Goal: Task Accomplishment & Management: Manage account settings

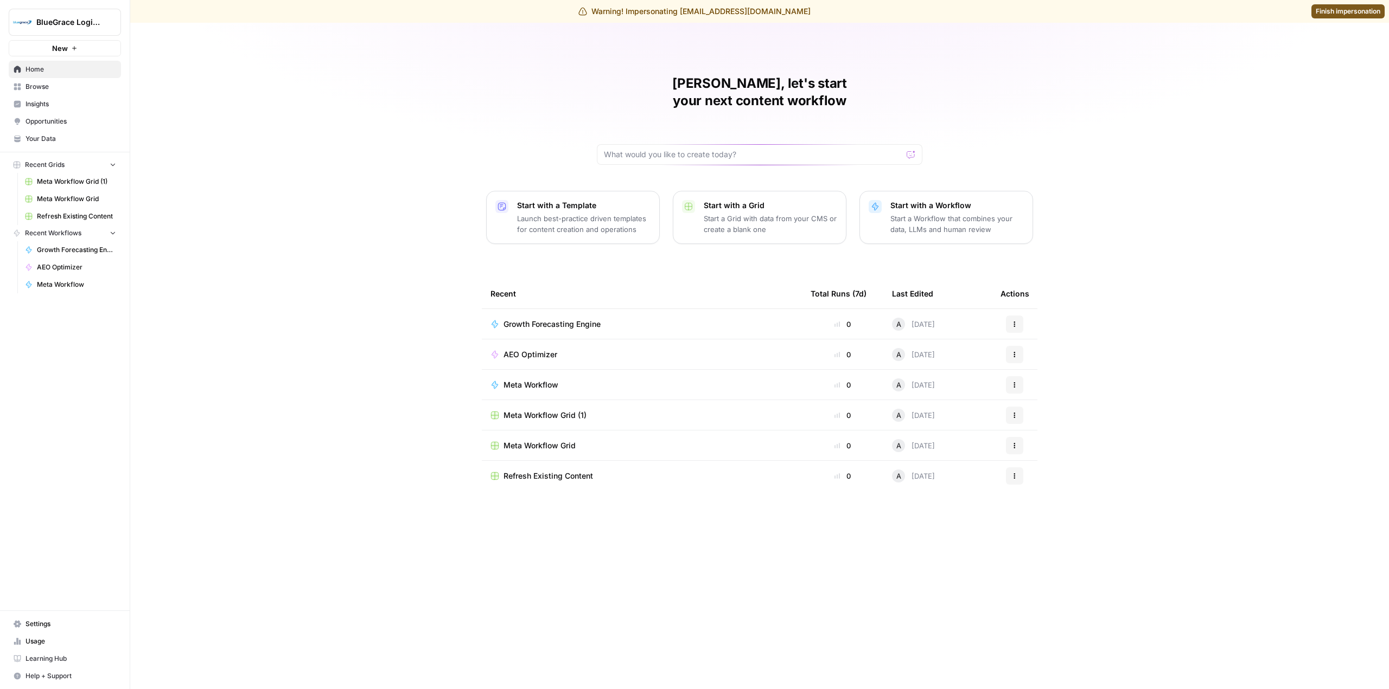
click at [74, 629] on span "Settings" at bounding box center [70, 624] width 91 height 10
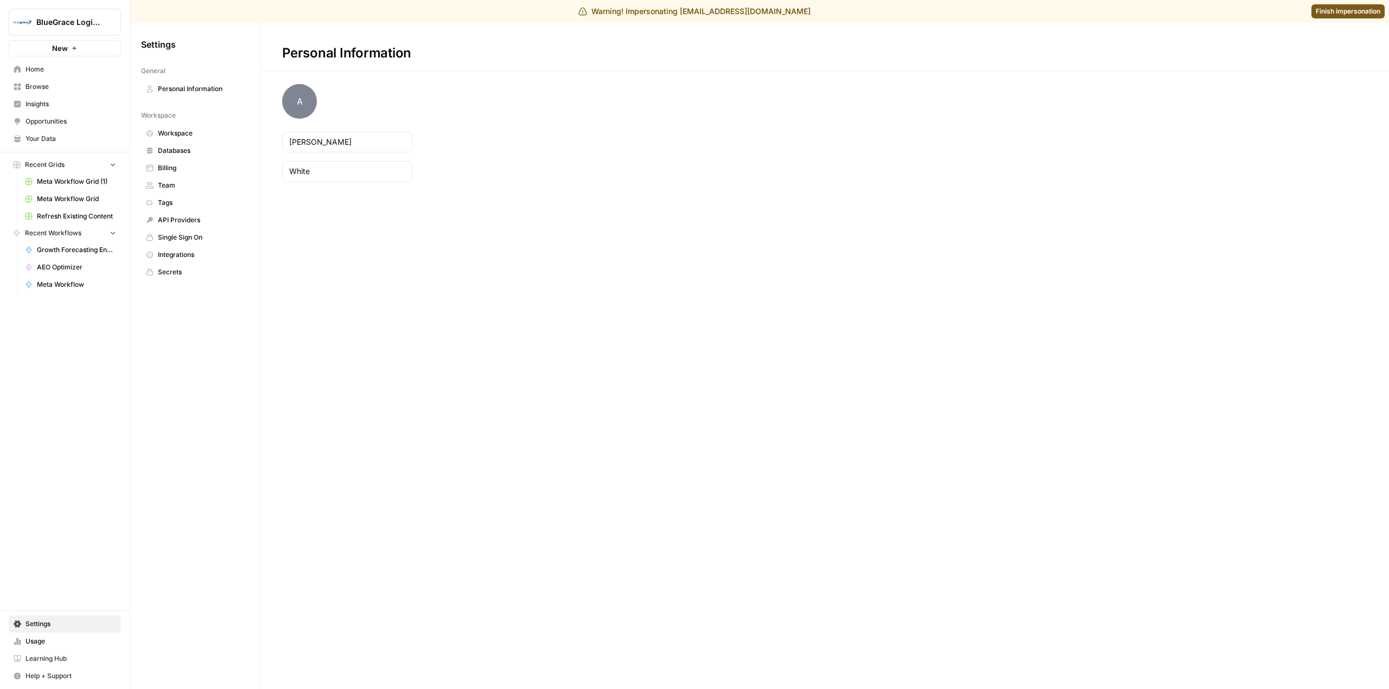
click at [200, 132] on span "Workspace" at bounding box center [201, 134] width 86 height 10
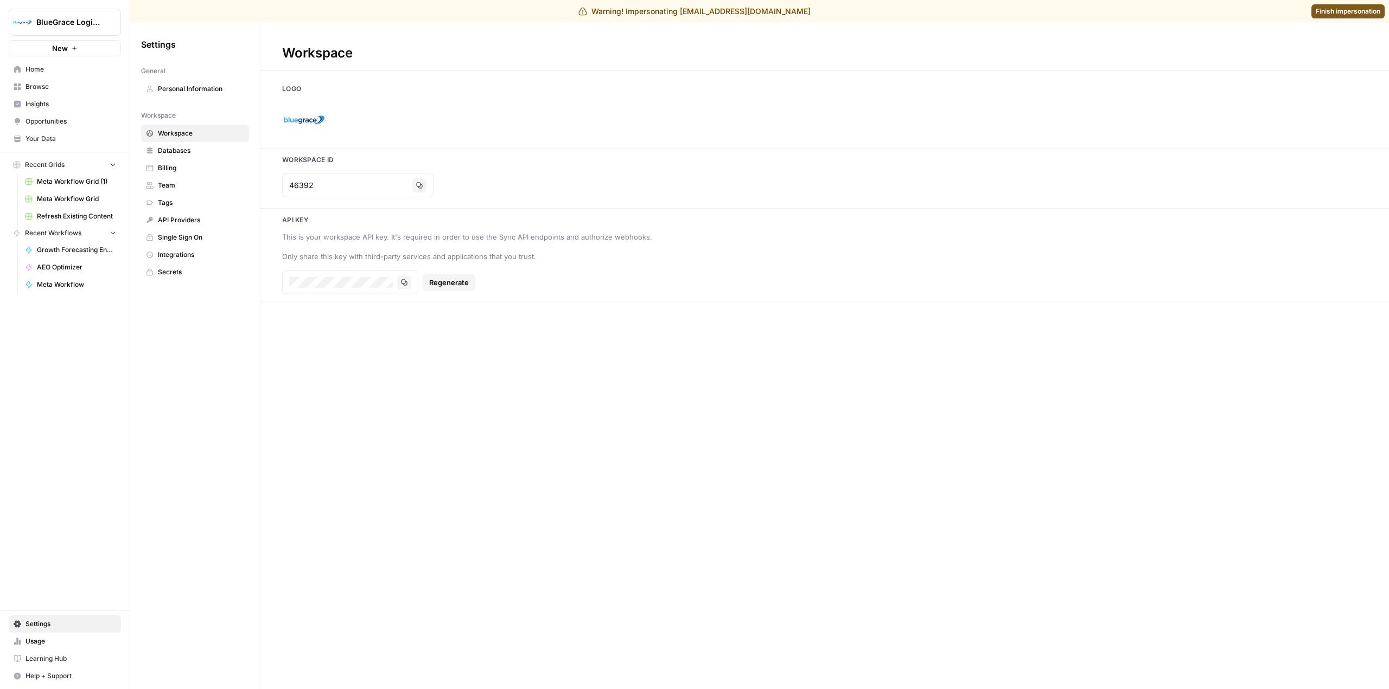
click at [1354, 14] on span "Finish impersonation" at bounding box center [1347, 12] width 65 height 10
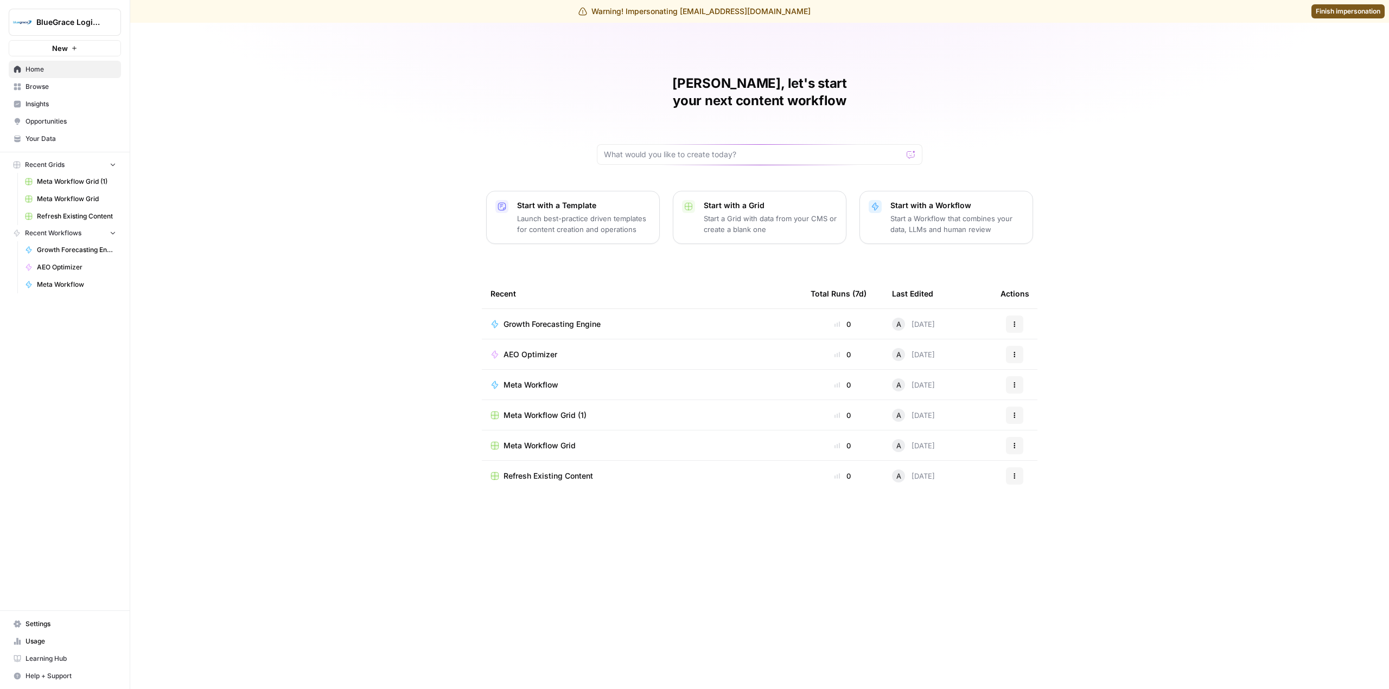
click at [55, 623] on span "Settings" at bounding box center [70, 624] width 91 height 10
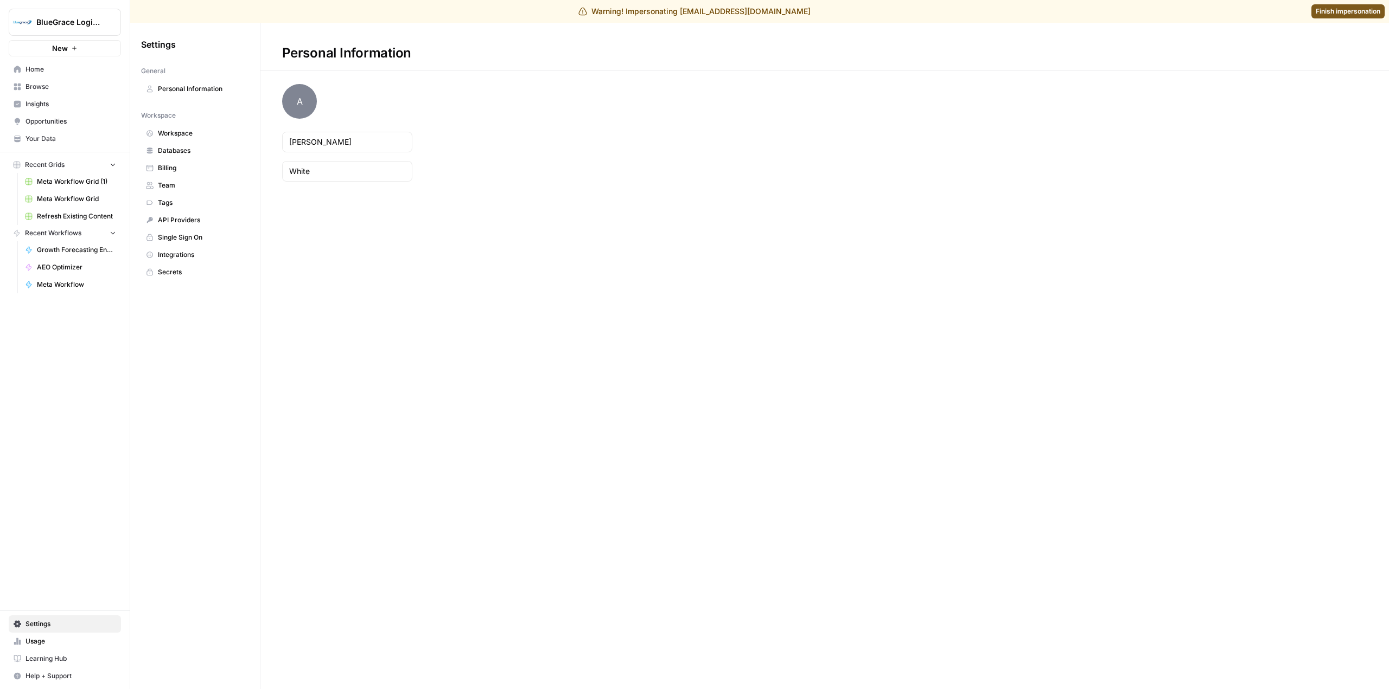
click at [181, 172] on span "Billing" at bounding box center [201, 168] width 86 height 10
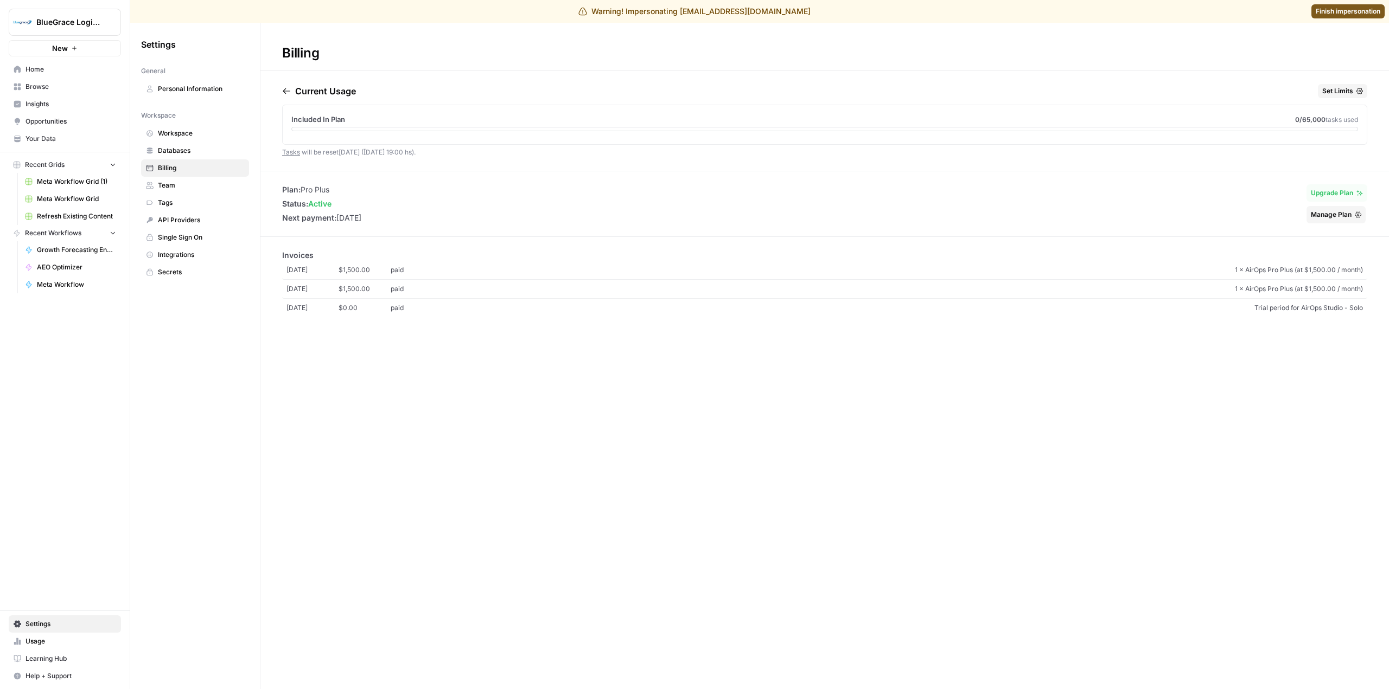
click at [1331, 212] on span "Manage Plan" at bounding box center [1331, 215] width 41 height 10
click at [40, 70] on span "Home" at bounding box center [70, 70] width 91 height 10
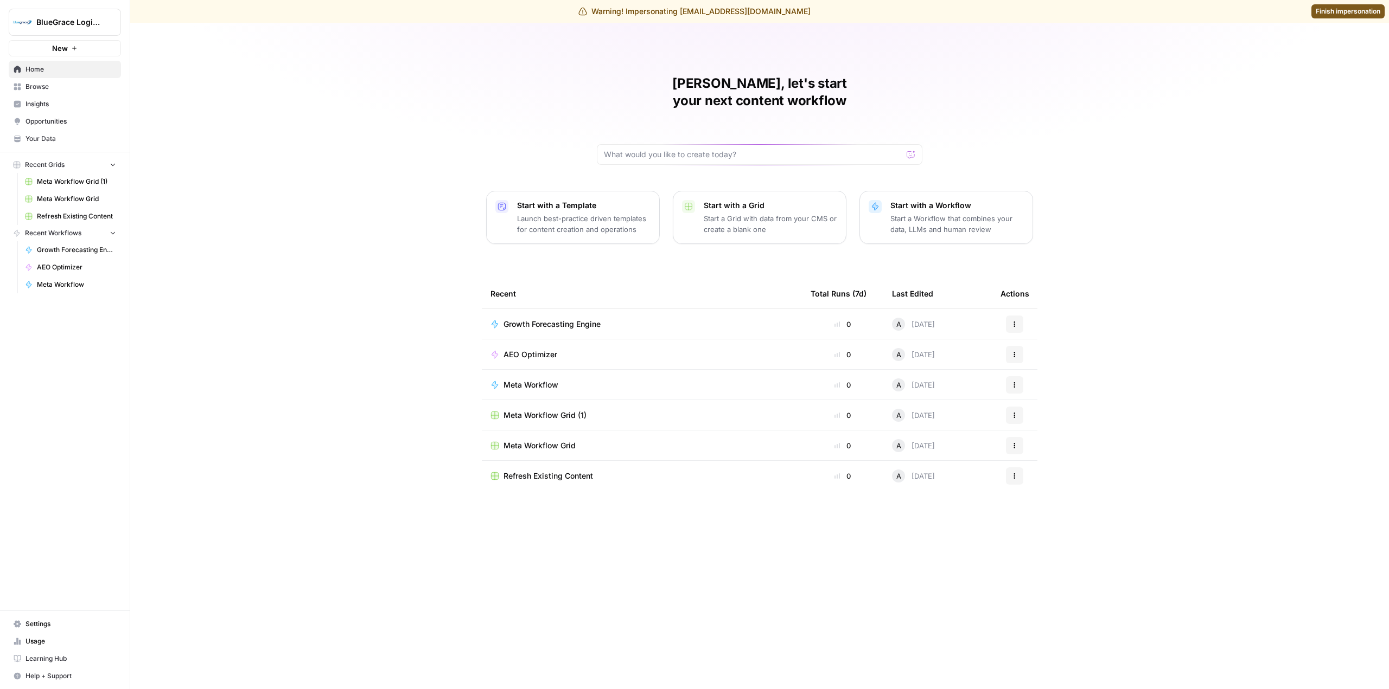
click at [67, 625] on span "Settings" at bounding box center [70, 624] width 91 height 10
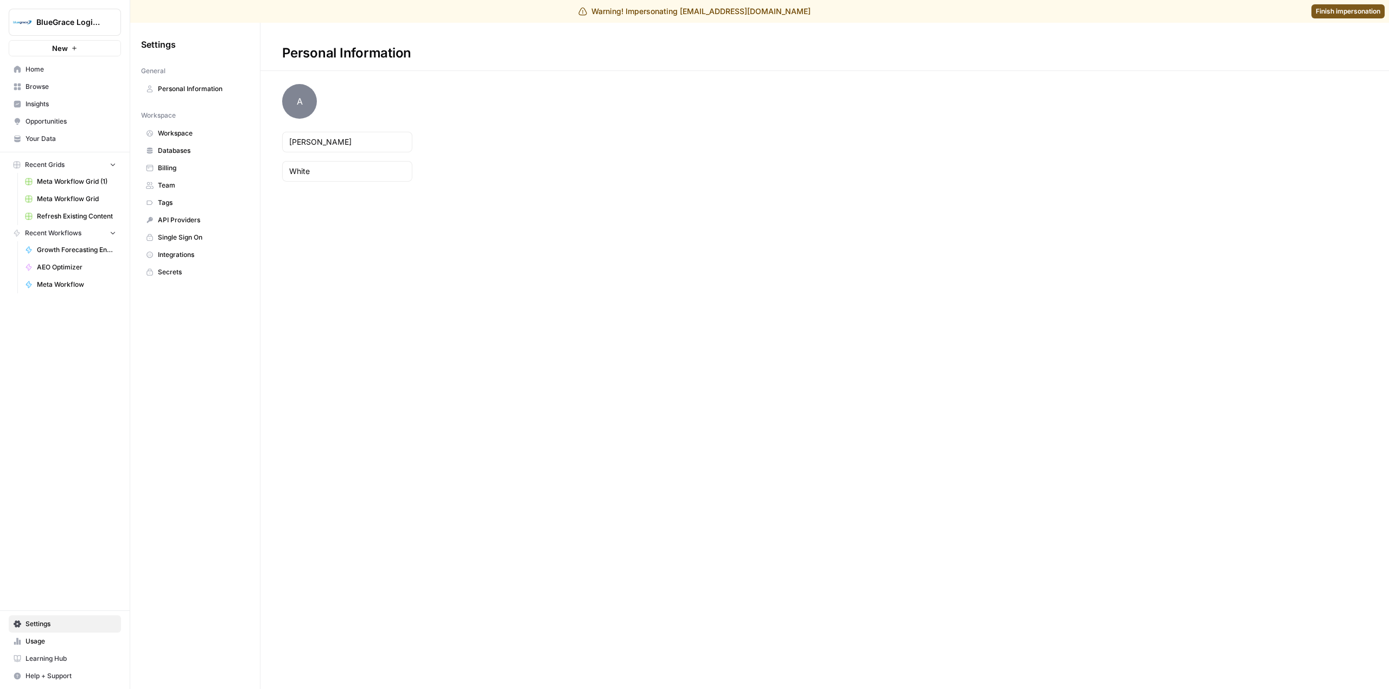
click at [201, 137] on span "Workspace" at bounding box center [201, 134] width 86 height 10
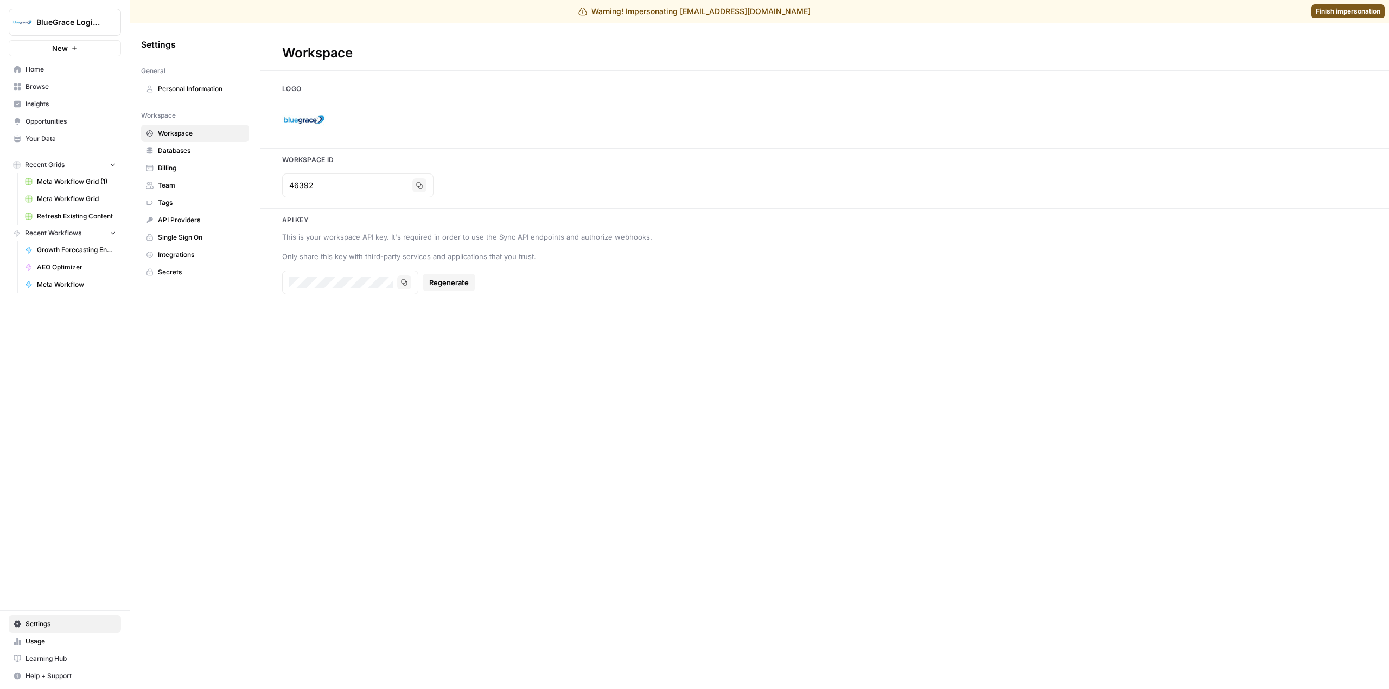
click at [190, 163] on span "Billing" at bounding box center [201, 168] width 86 height 10
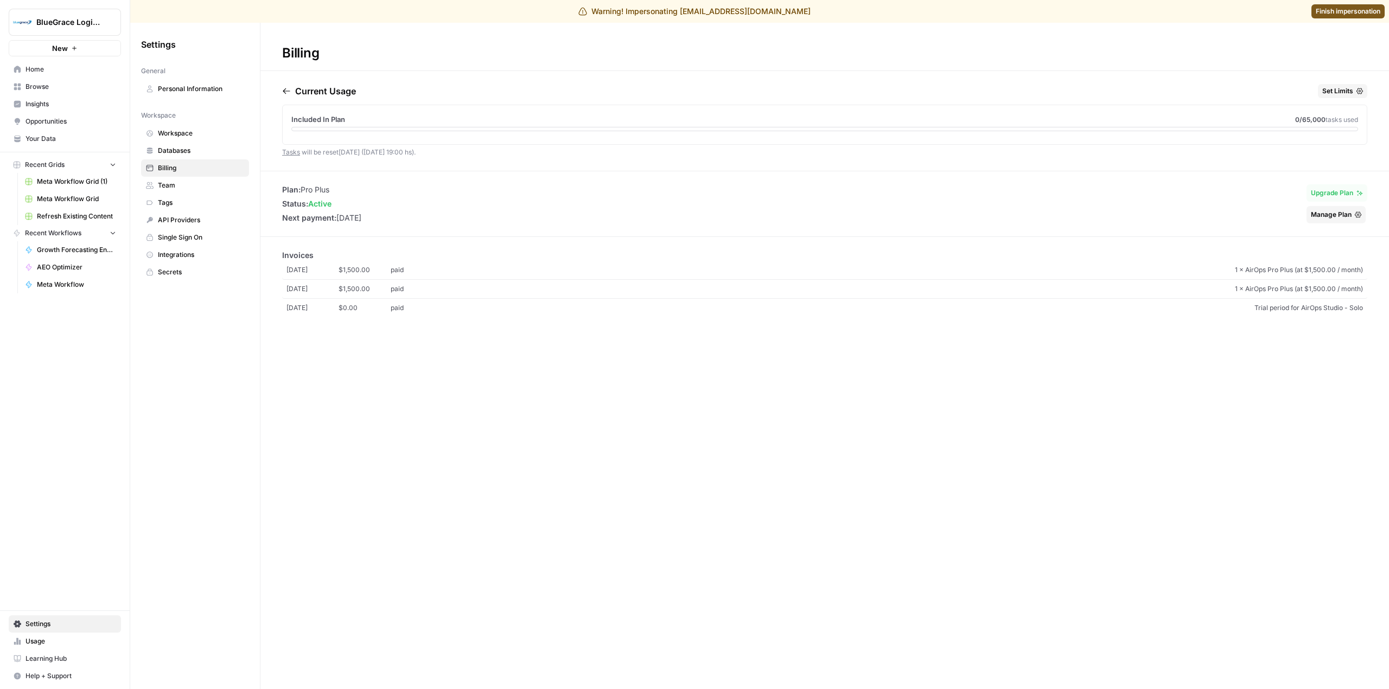
click at [1356, 216] on icon "button" at bounding box center [1357, 215] width 7 height 7
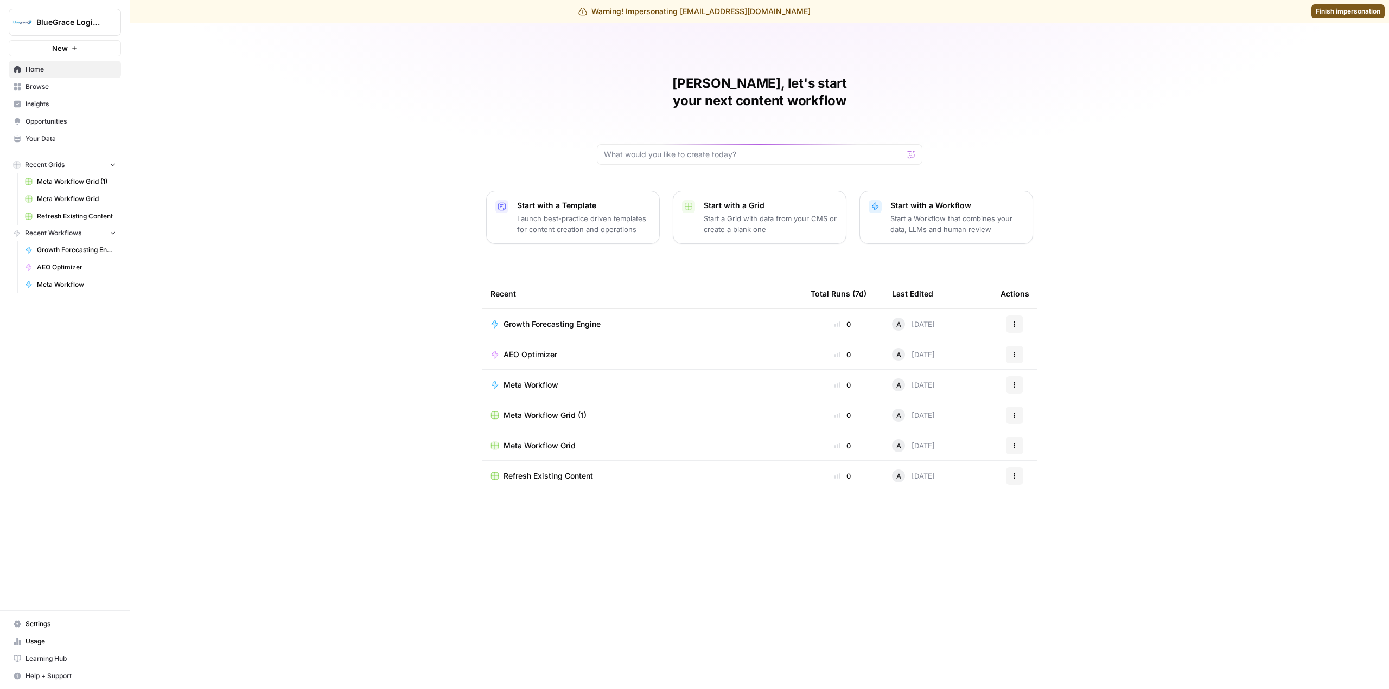
click at [59, 626] on span "Settings" at bounding box center [70, 624] width 91 height 10
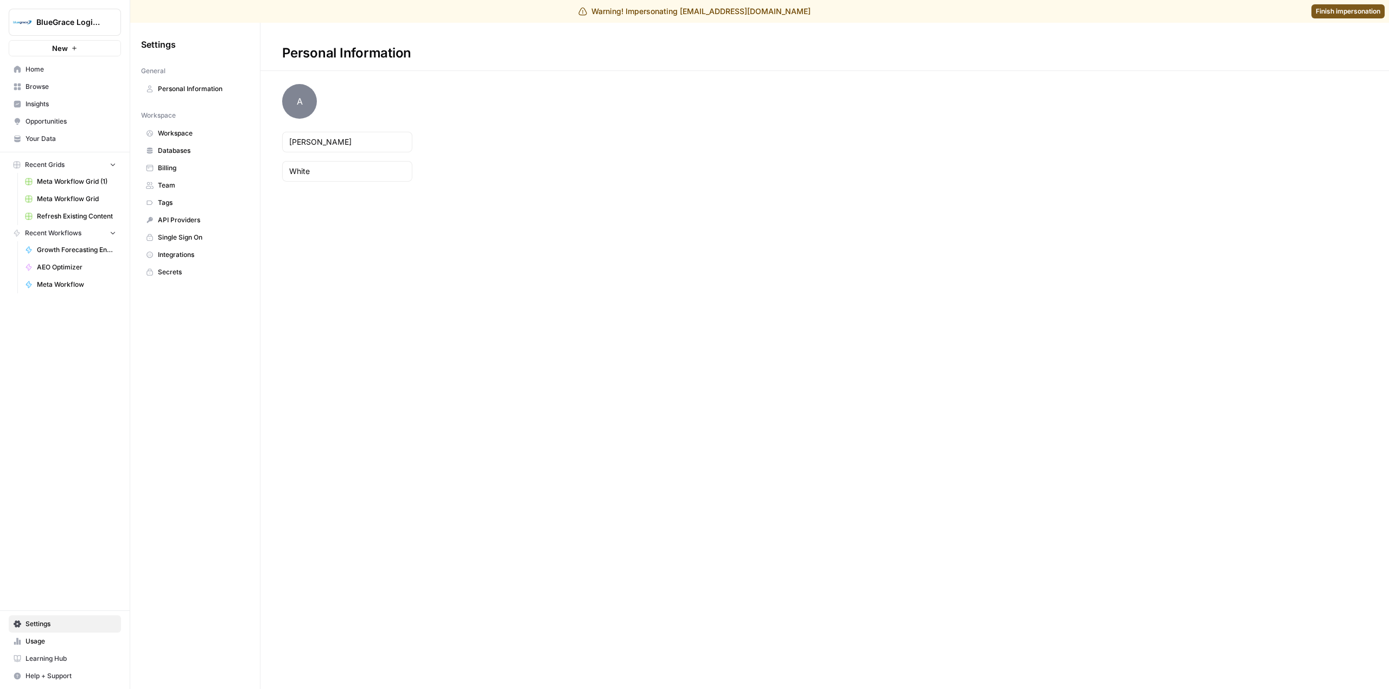
click at [178, 168] on span "Billing" at bounding box center [201, 168] width 86 height 10
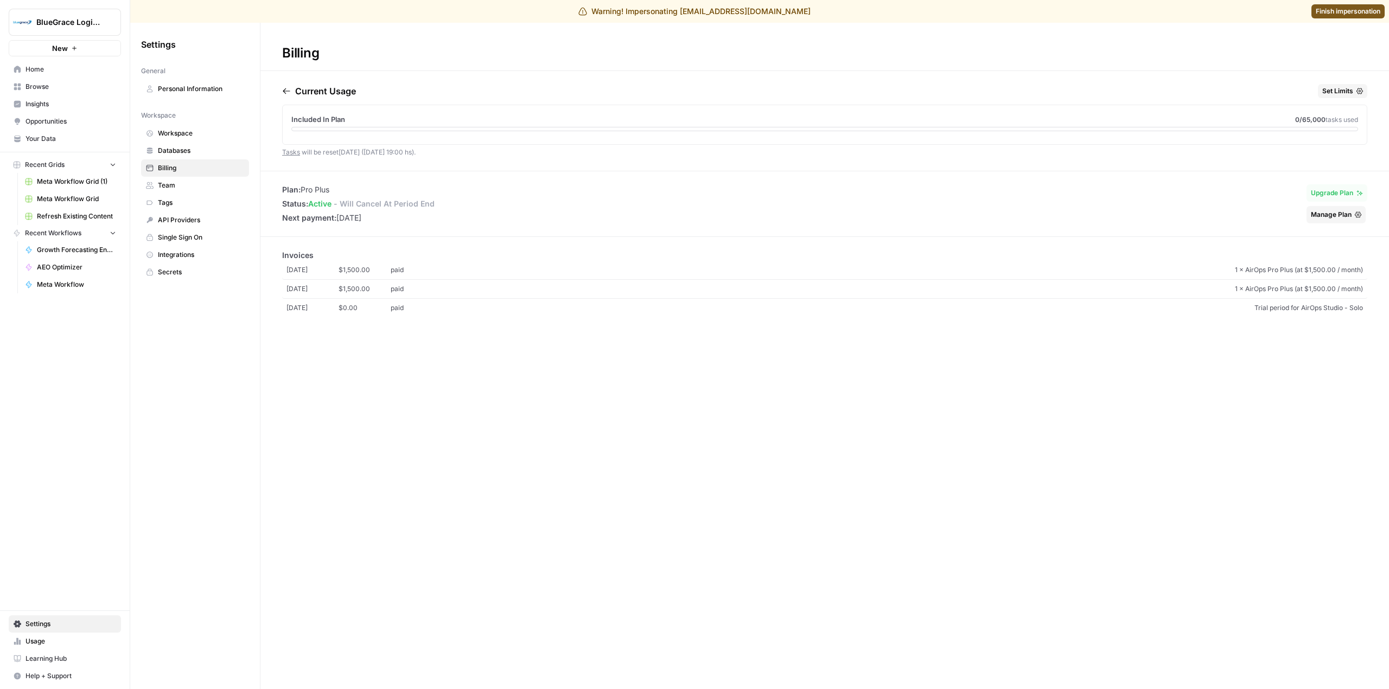
click at [1337, 10] on span "Finish impersonation" at bounding box center [1347, 12] width 65 height 10
